Goal: Find specific page/section: Find specific page/section

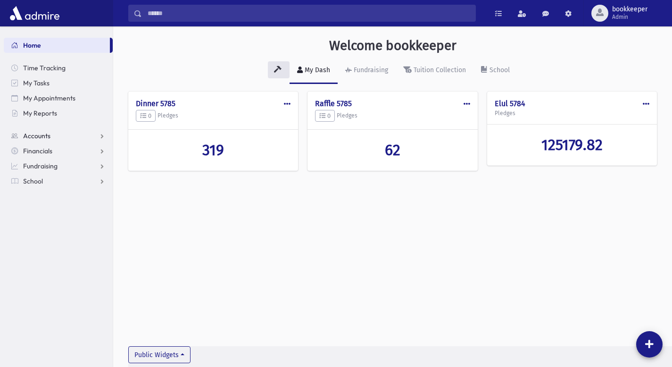
click at [75, 135] on link "Accounts" at bounding box center [58, 135] width 109 height 15
click at [59, 150] on span "Account List" at bounding box center [46, 151] width 36 height 8
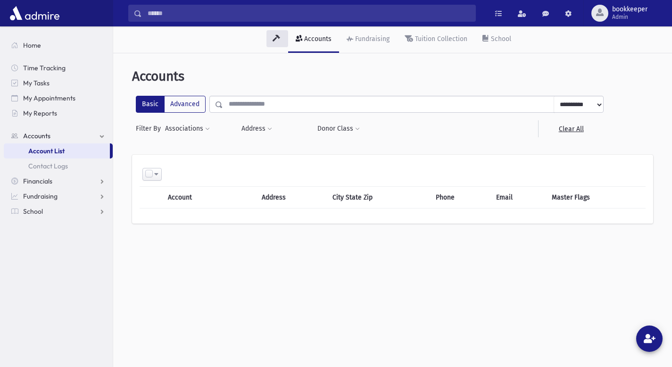
click at [286, 104] on input "text" at bounding box center [388, 104] width 331 height 17
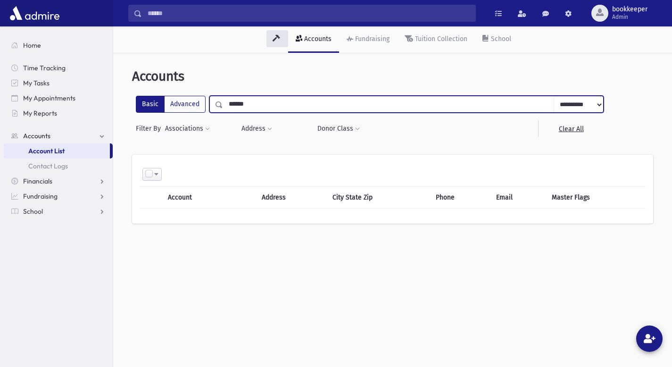
type input "******"
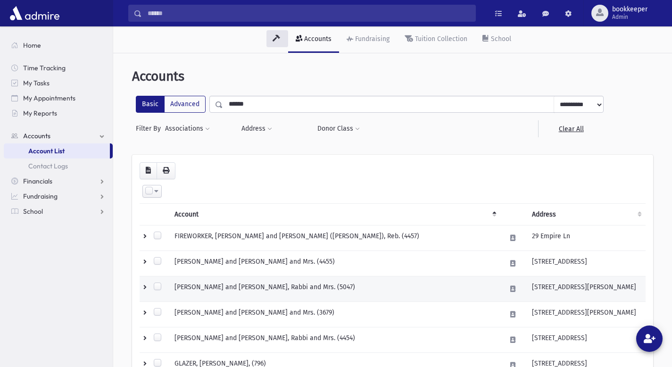
click at [226, 285] on td "GLAZER, Chaim and Chaya, Rabbi and Mrs. (5047)" at bounding box center [334, 288] width 331 height 25
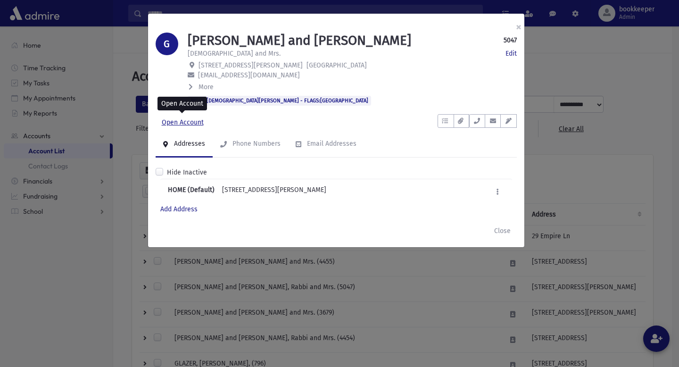
click at [183, 121] on link "Open Account" at bounding box center [183, 122] width 54 height 17
